Goal: Check status: Check status

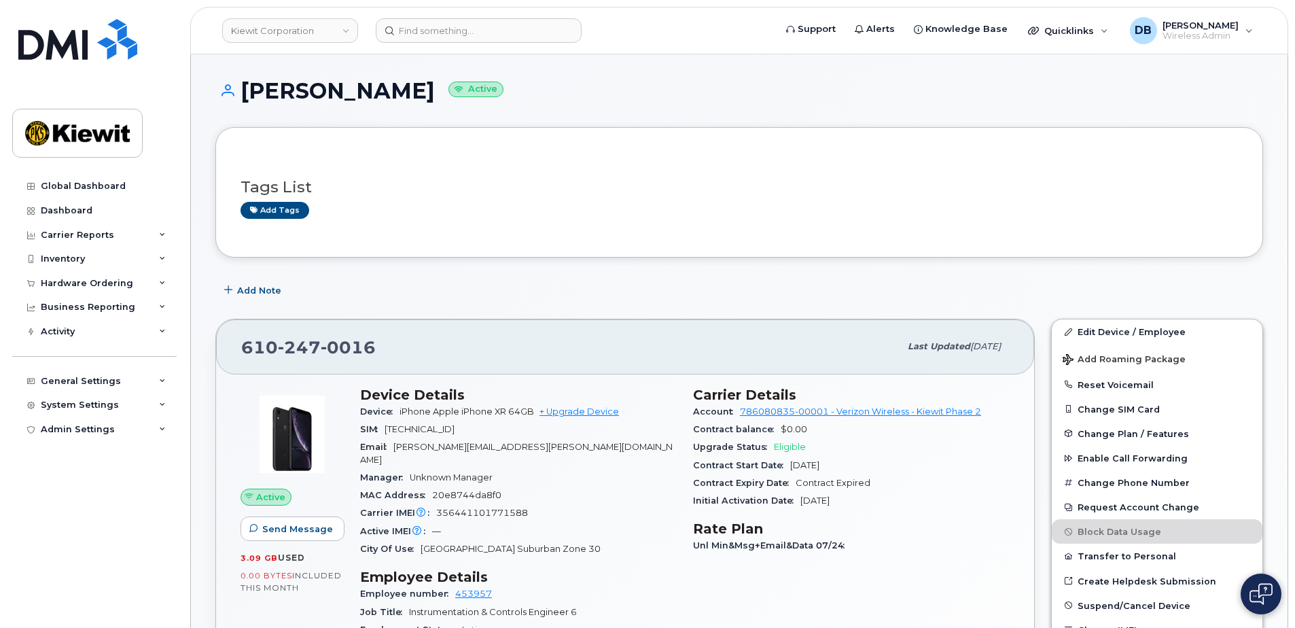
click at [74, 236] on div "Carrier Reports" at bounding box center [77, 235] width 73 height 11
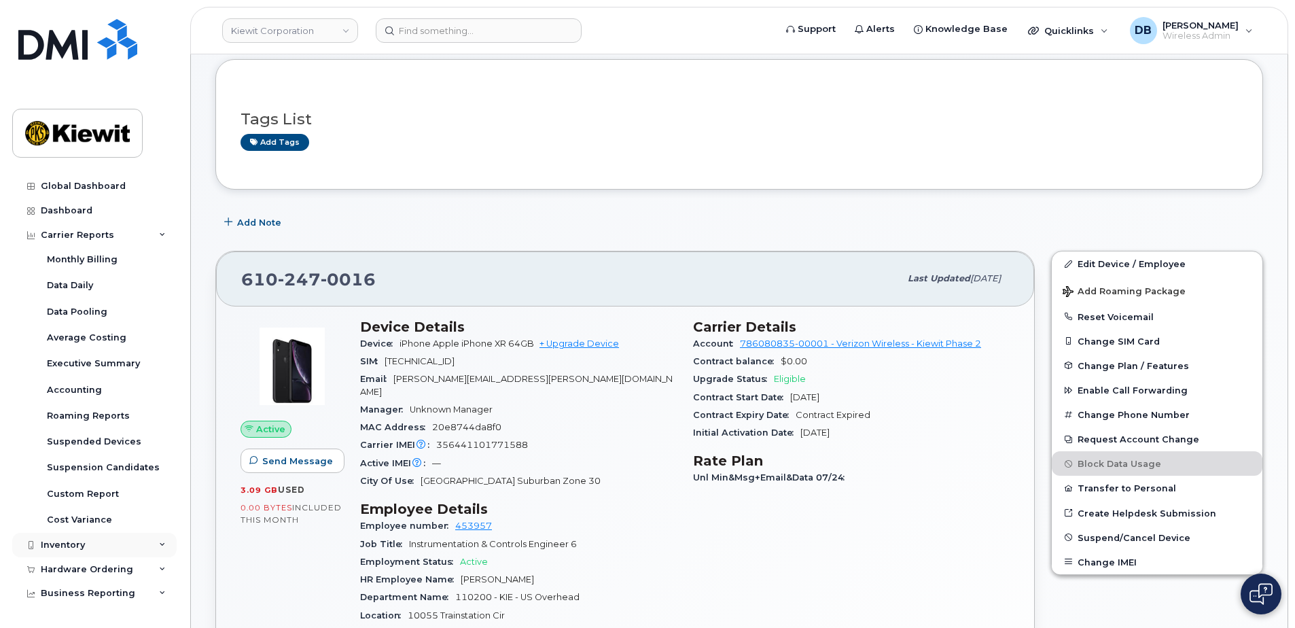
click at [77, 547] on div "Inventory" at bounding box center [63, 544] width 44 height 11
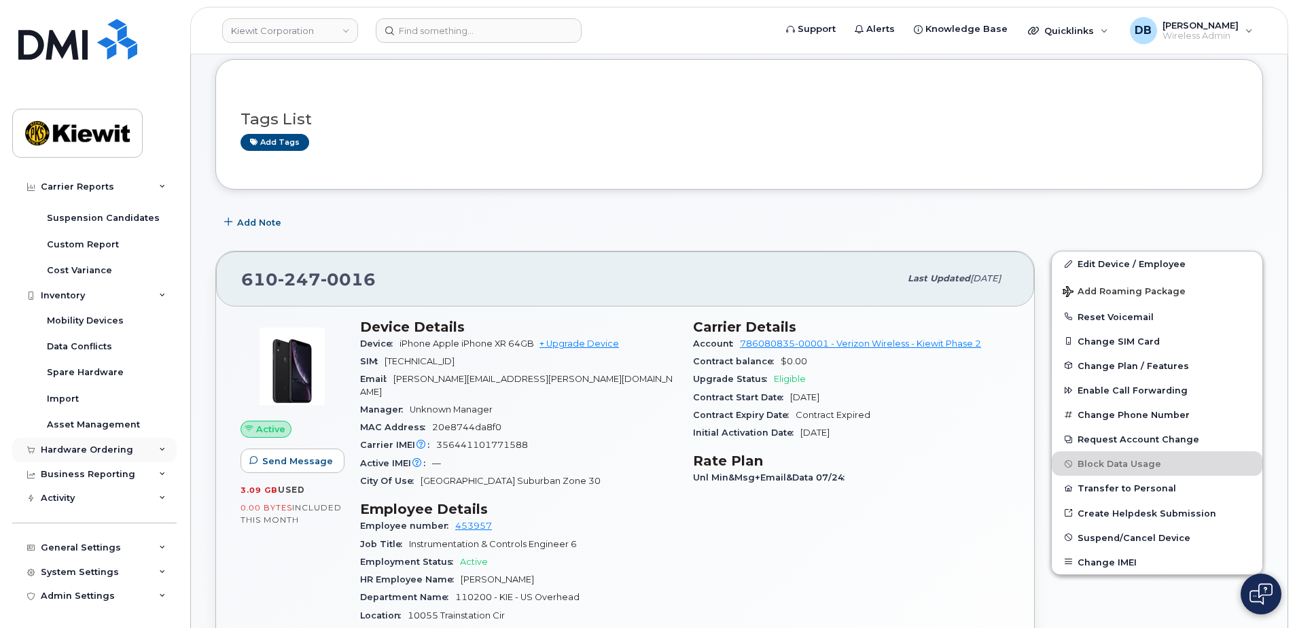
click at [81, 451] on div "Hardware Ordering" at bounding box center [87, 449] width 92 height 11
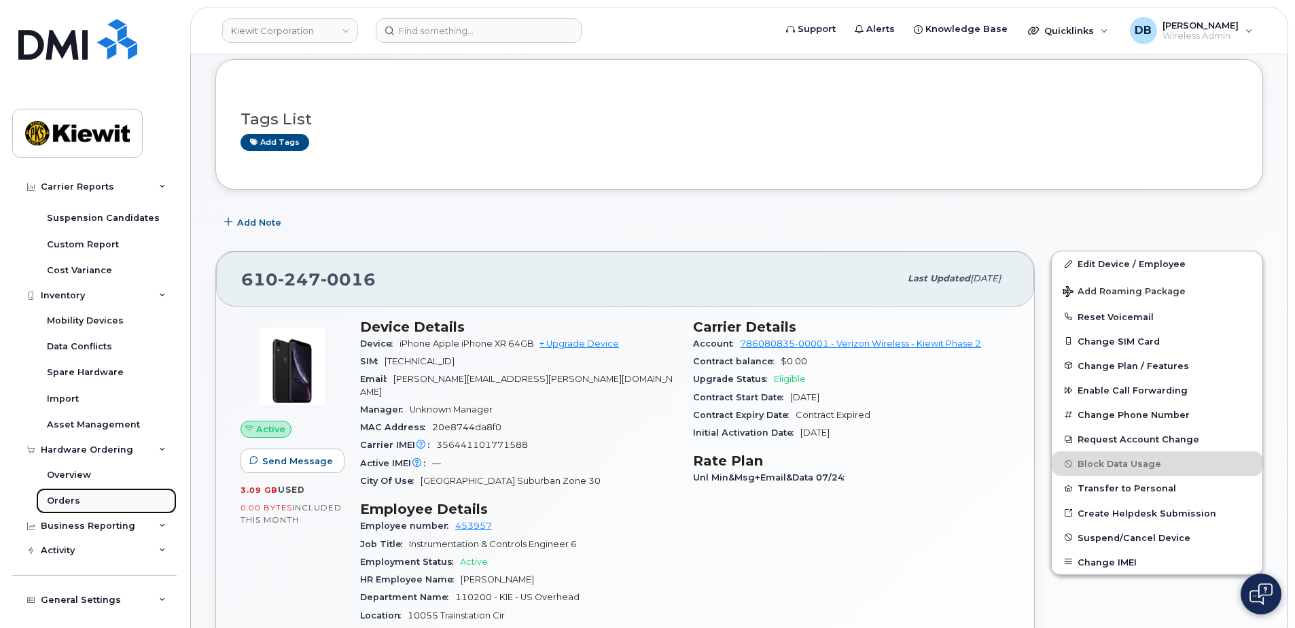
click at [67, 505] on div "Orders" at bounding box center [63, 500] width 33 height 12
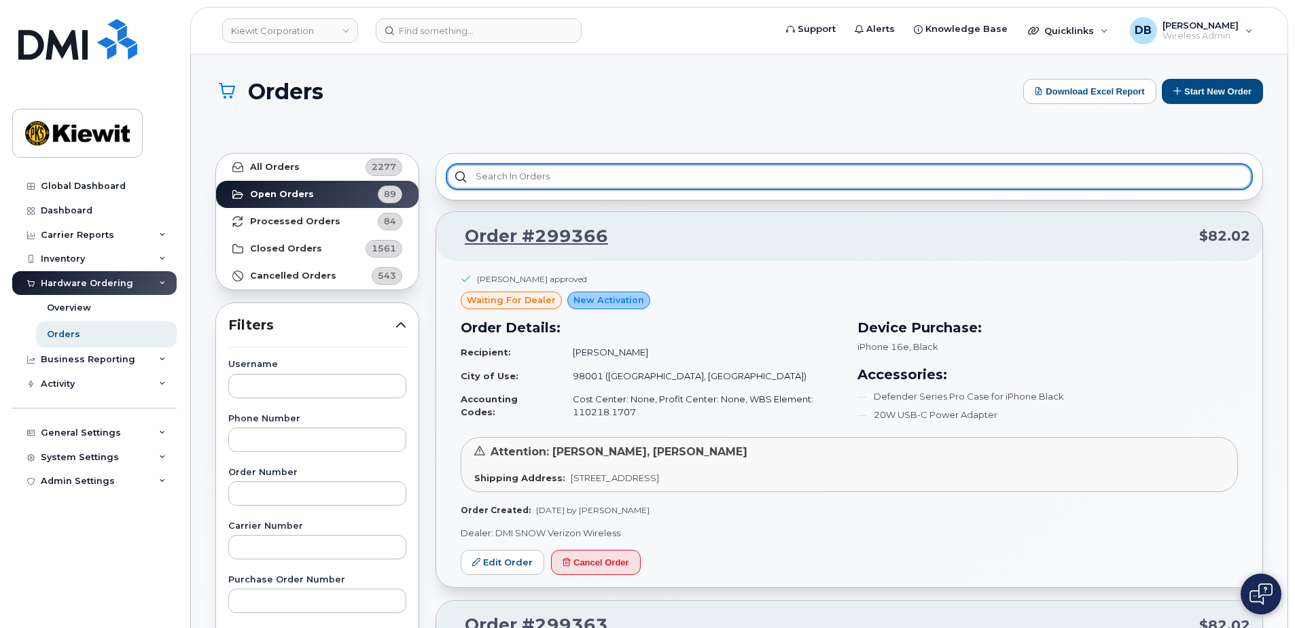
click at [556, 179] on input "text" at bounding box center [849, 176] width 804 height 24
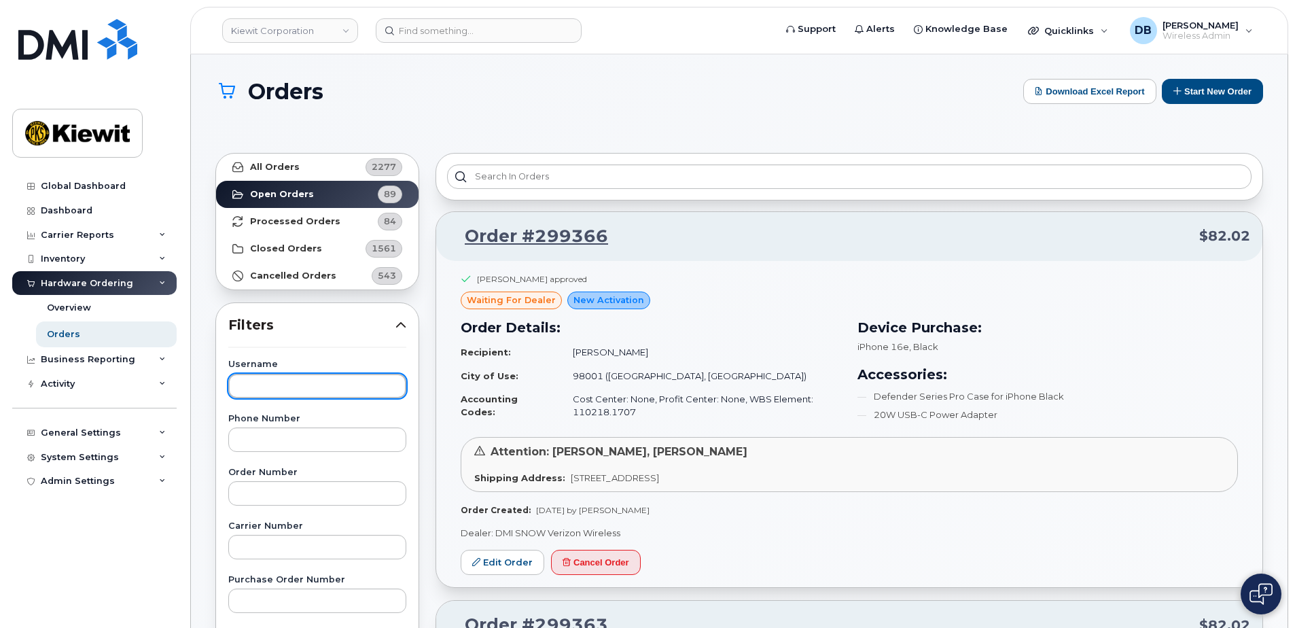
click at [264, 394] on input "text" at bounding box center [317, 386] width 178 height 24
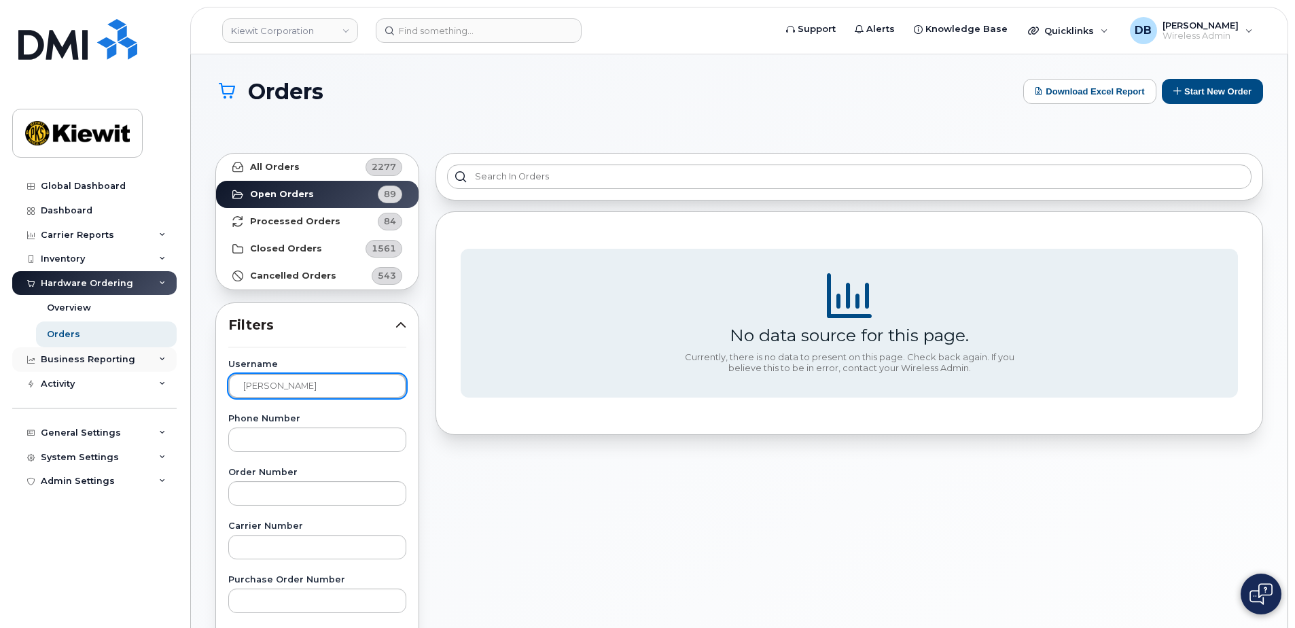
drag, startPoint x: 297, startPoint y: 385, endPoint x: 102, endPoint y: 355, distance: 197.9
click at [191, 355] on div "[PERSON_NAME] Corporation Support Alerts Knowledge Base Quicklinks Suspend / Ca…" at bounding box center [739, 584] width 1096 height 1061
click at [261, 388] on input "[PERSON_NAME]" at bounding box center [317, 386] width 178 height 24
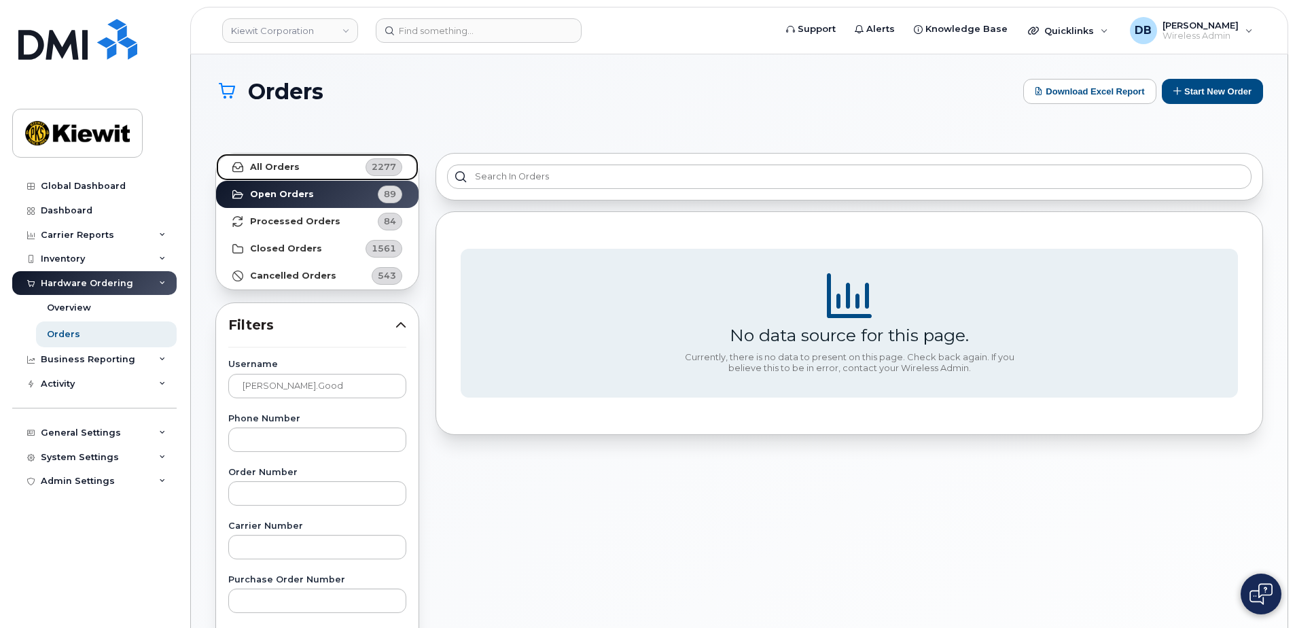
click at [292, 157] on link "All Orders 2277" at bounding box center [317, 166] width 202 height 27
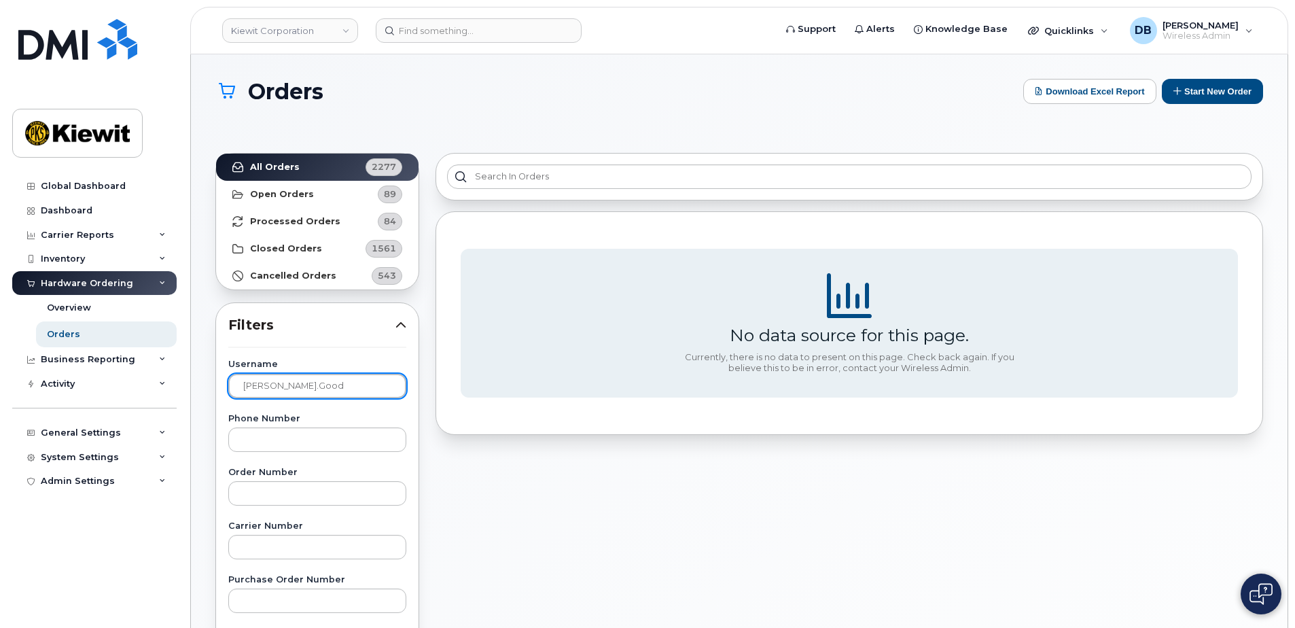
click at [262, 384] on input "[PERSON_NAME].good" at bounding box center [317, 386] width 178 height 24
type input "[PERSON_NAME]"
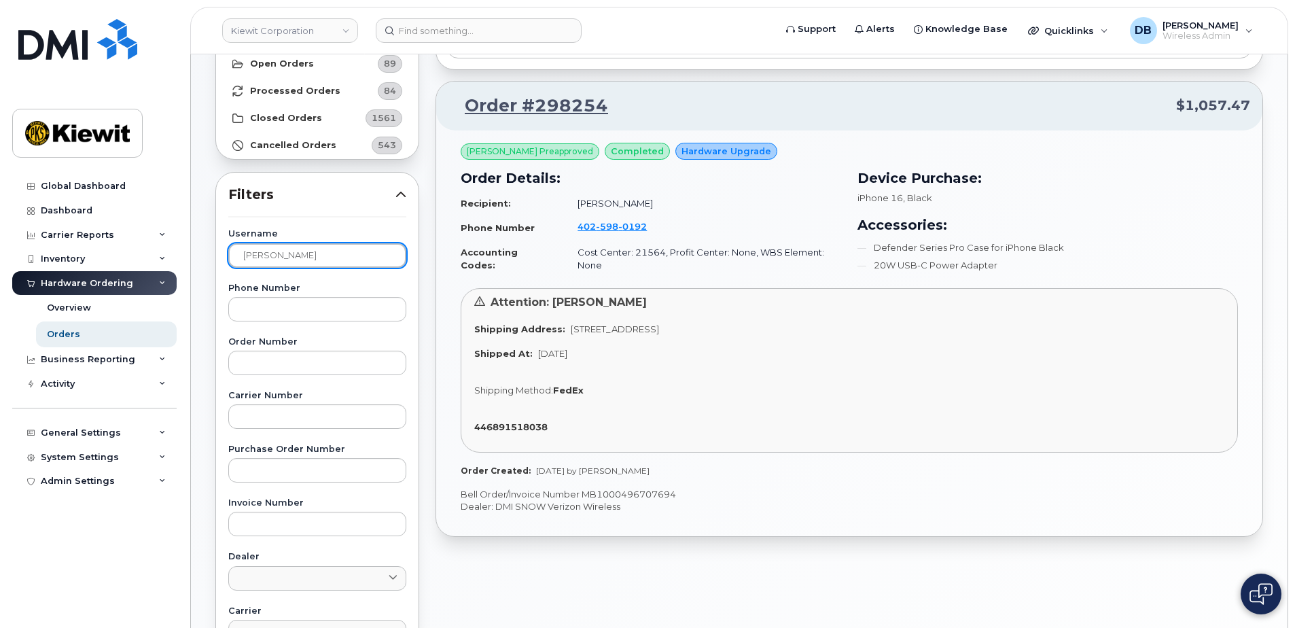
scroll to position [136, 0]
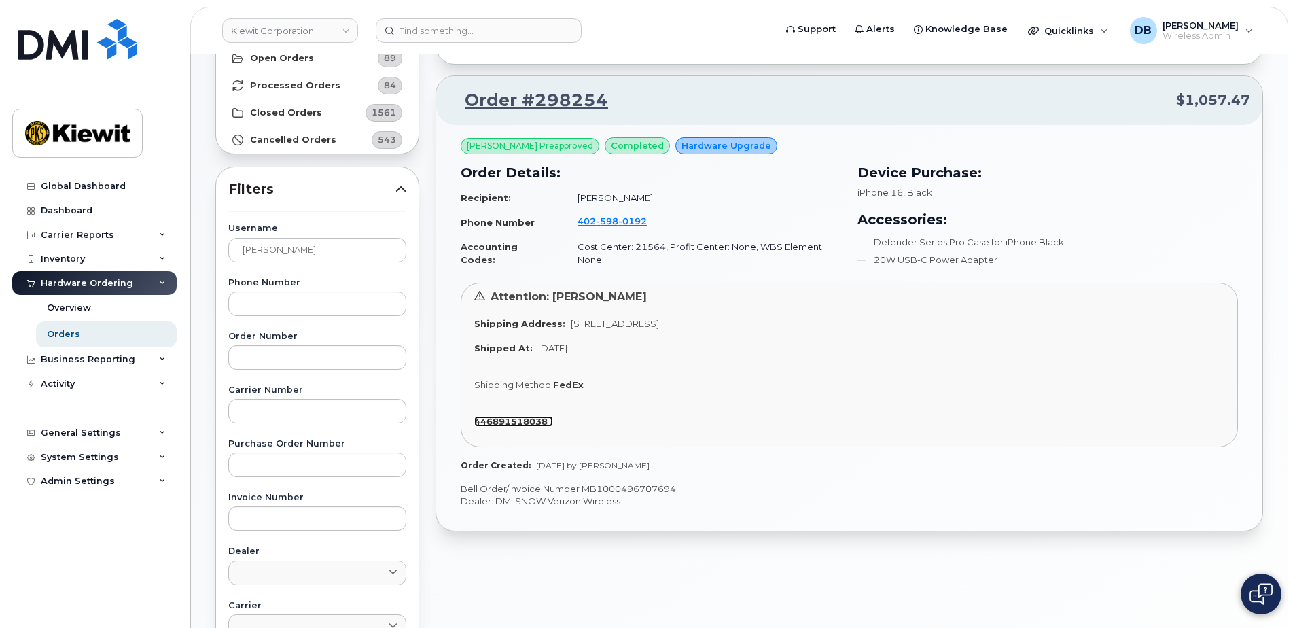
click at [516, 421] on strong "446891518038" at bounding box center [510, 421] width 73 height 11
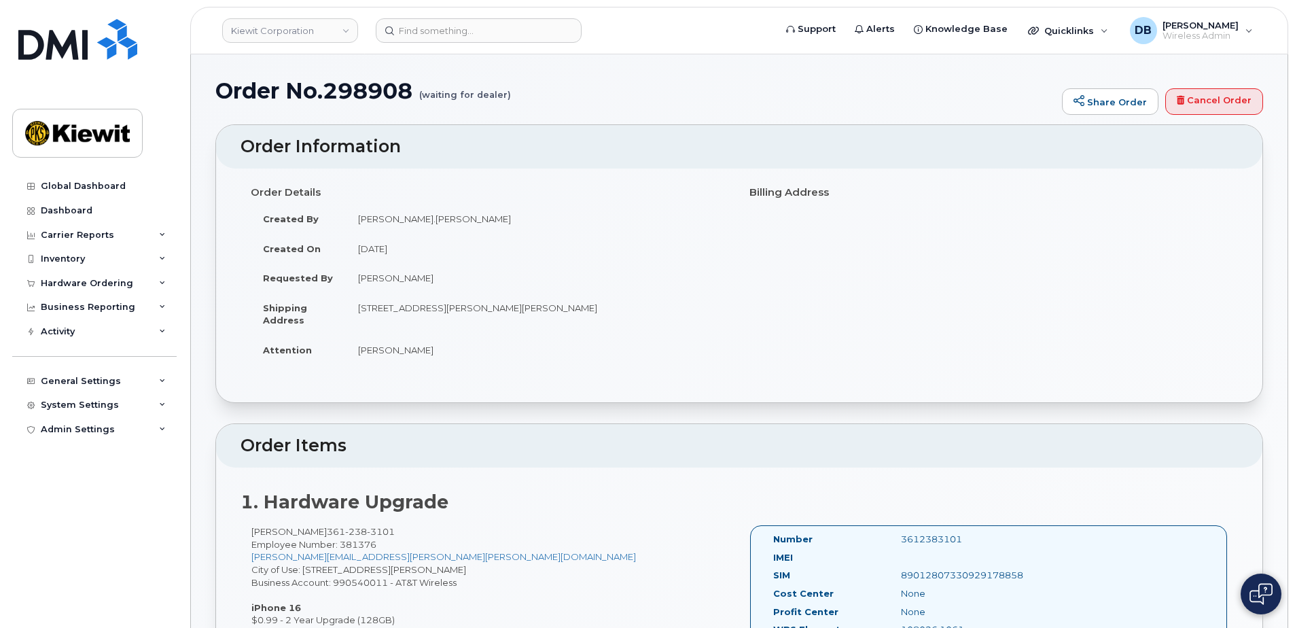
click at [367, 88] on h1 "Order No.298908 (waiting for dealer)" at bounding box center [634, 91] width 839 height 24
copy h1 "298908"
